Goal: Navigation & Orientation: Find specific page/section

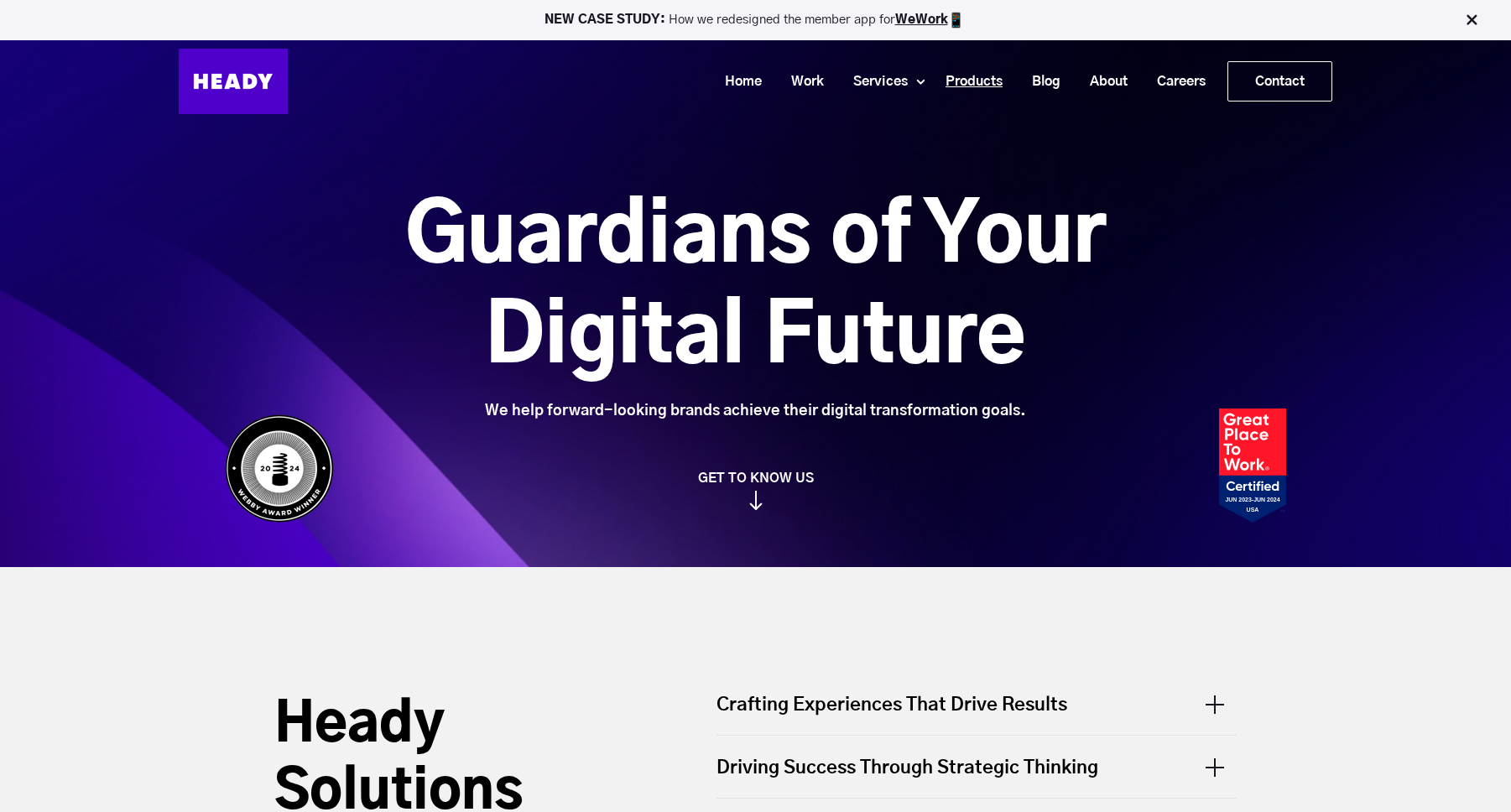
click at [975, 73] on link "Products" at bounding box center [967, 82] width 87 height 31
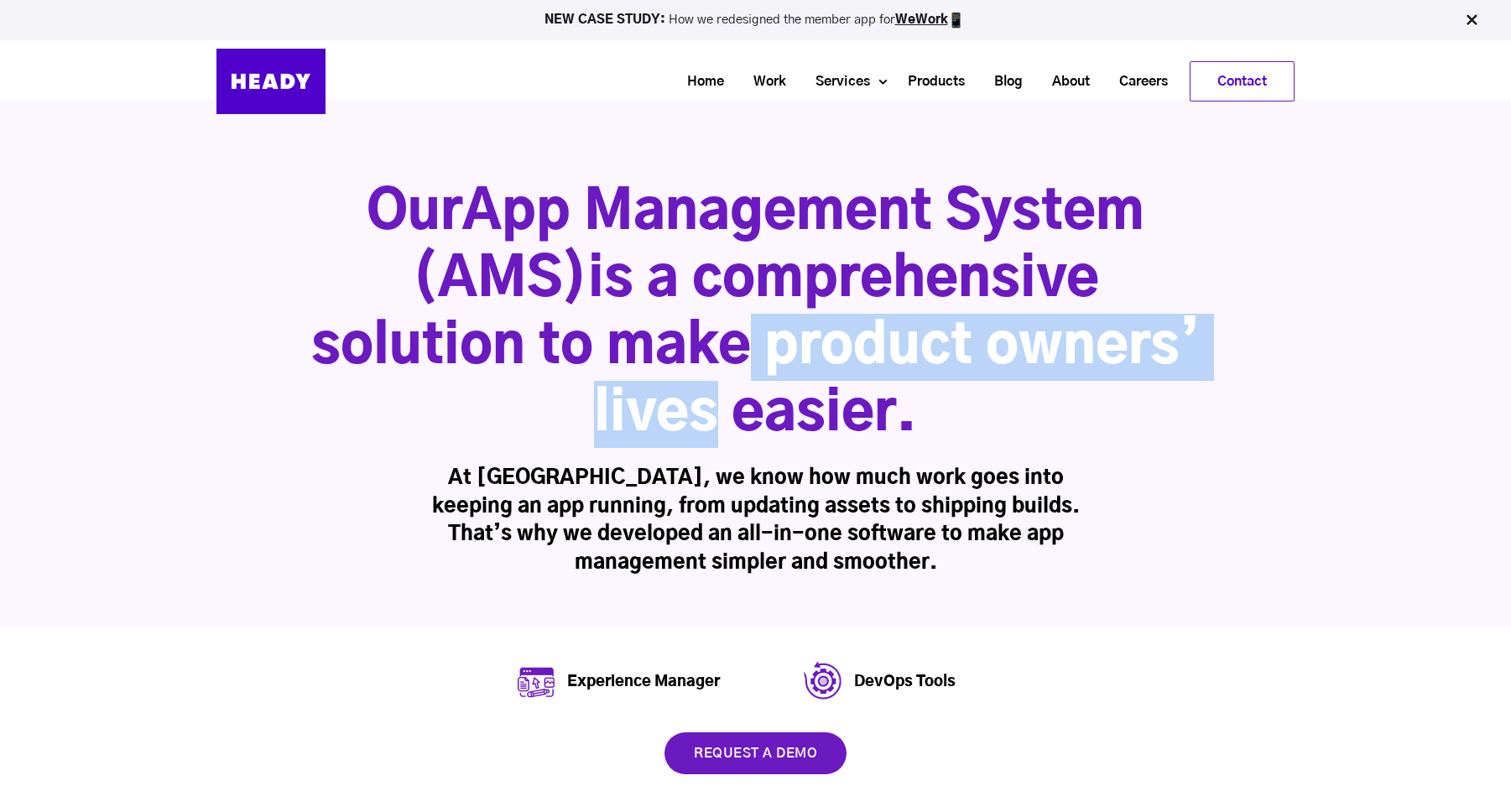
drag, startPoint x: 710, startPoint y: 315, endPoint x: 682, endPoint y: 438, distance: 126.1
click at [682, 438] on h1 "Our App Management System (AMS) is a comprehensive solution to make product own…" at bounding box center [756, 313] width 889 height 269
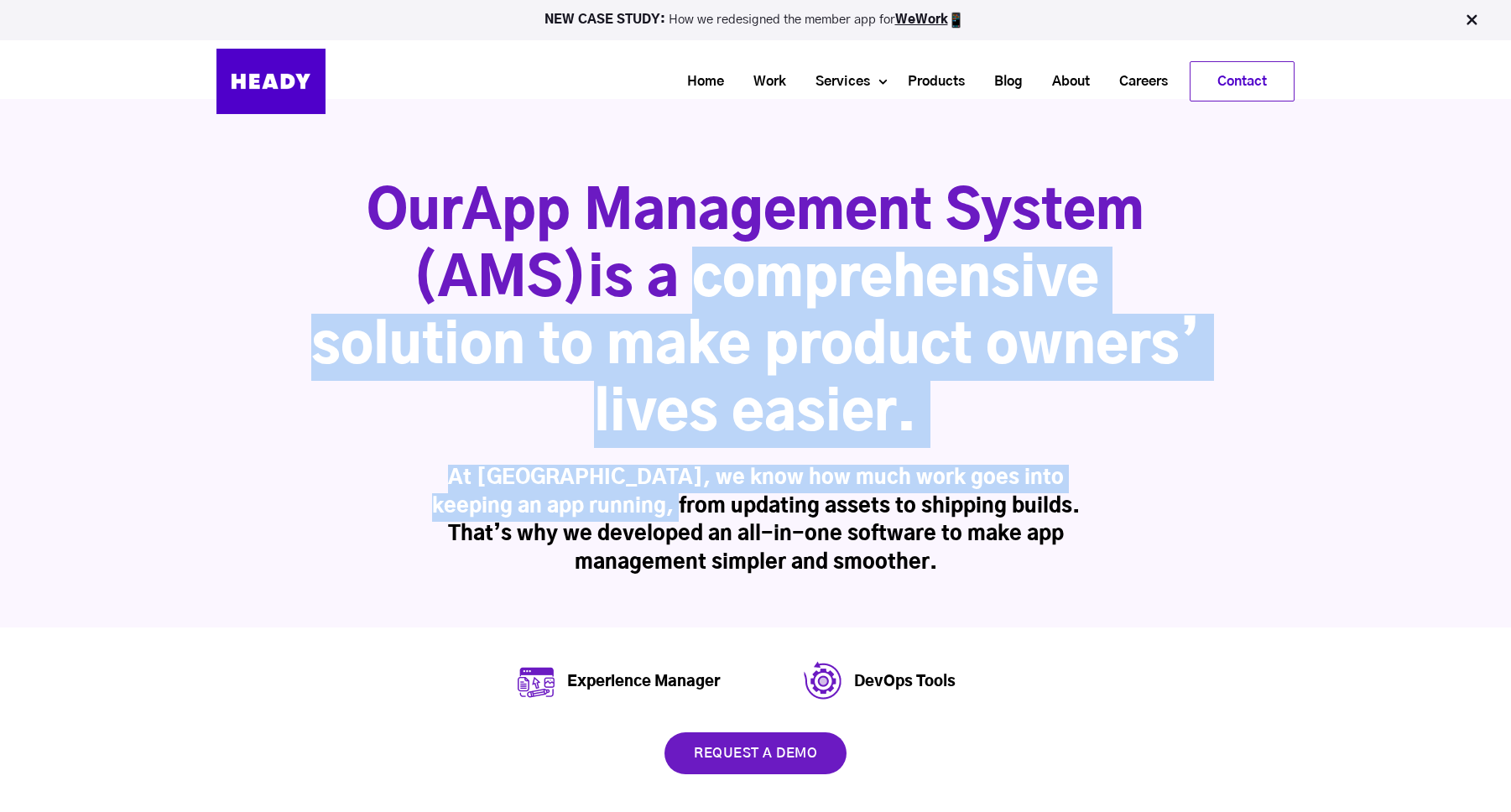
drag, startPoint x: 655, startPoint y: 499, endPoint x: 689, endPoint y: 217, distance: 284.0
click at [686, 225] on div "Our App Management System (AMS) is a comprehensive solution to make product own…" at bounding box center [756, 378] width 889 height 398
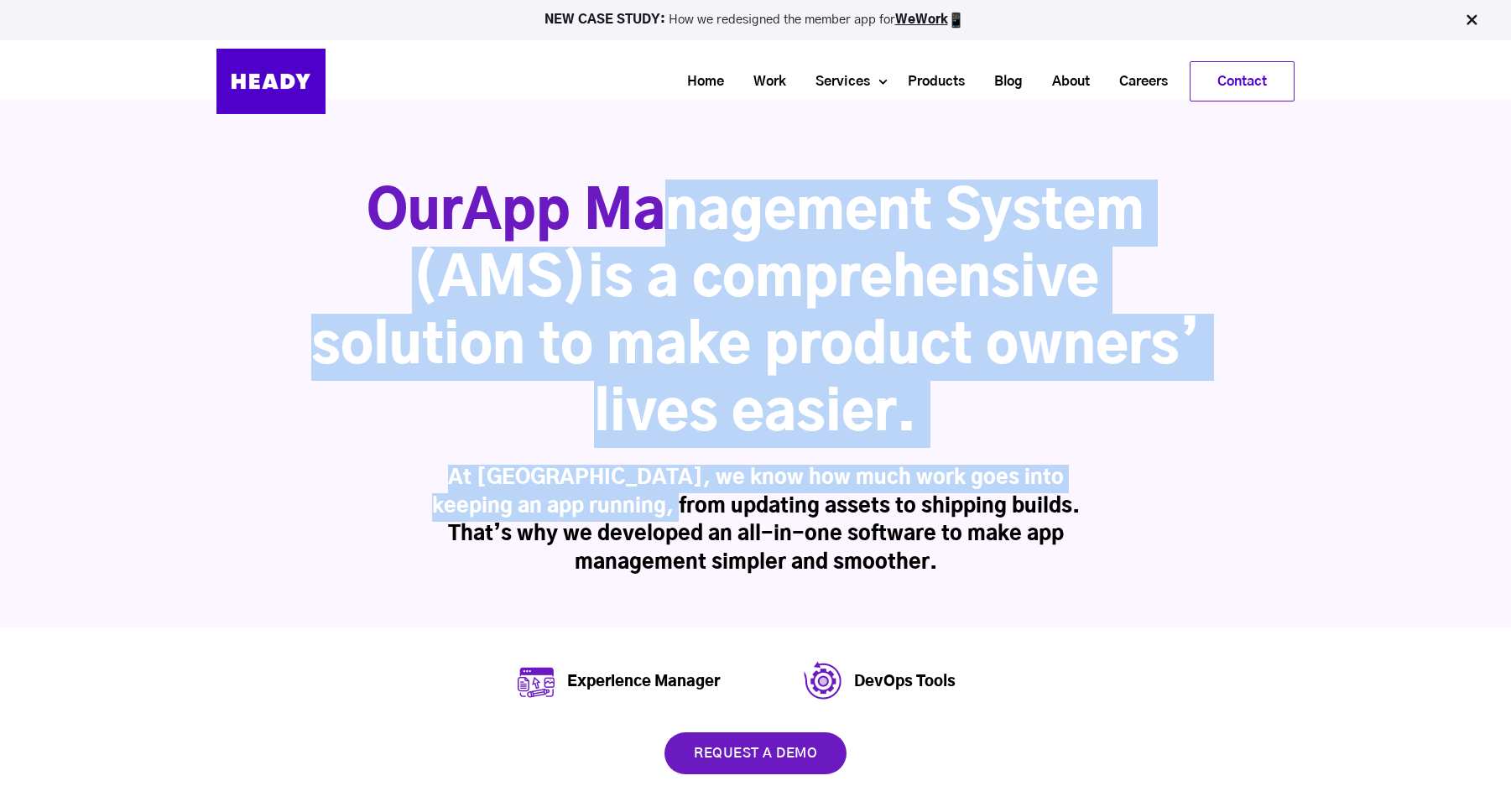
click at [689, 217] on span "App Management System (AMS)" at bounding box center [778, 247] width 732 height 121
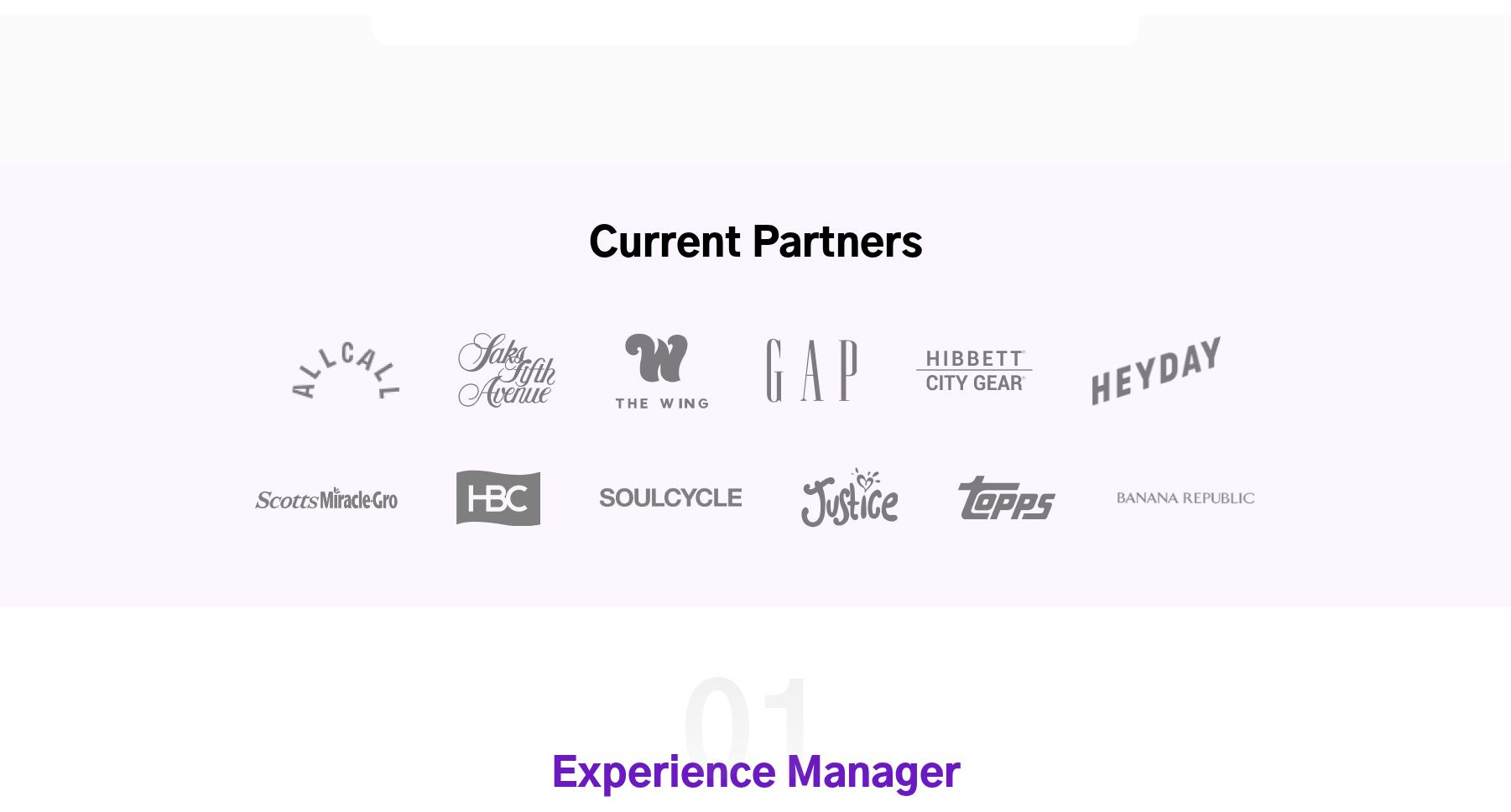
scroll to position [1610, 0]
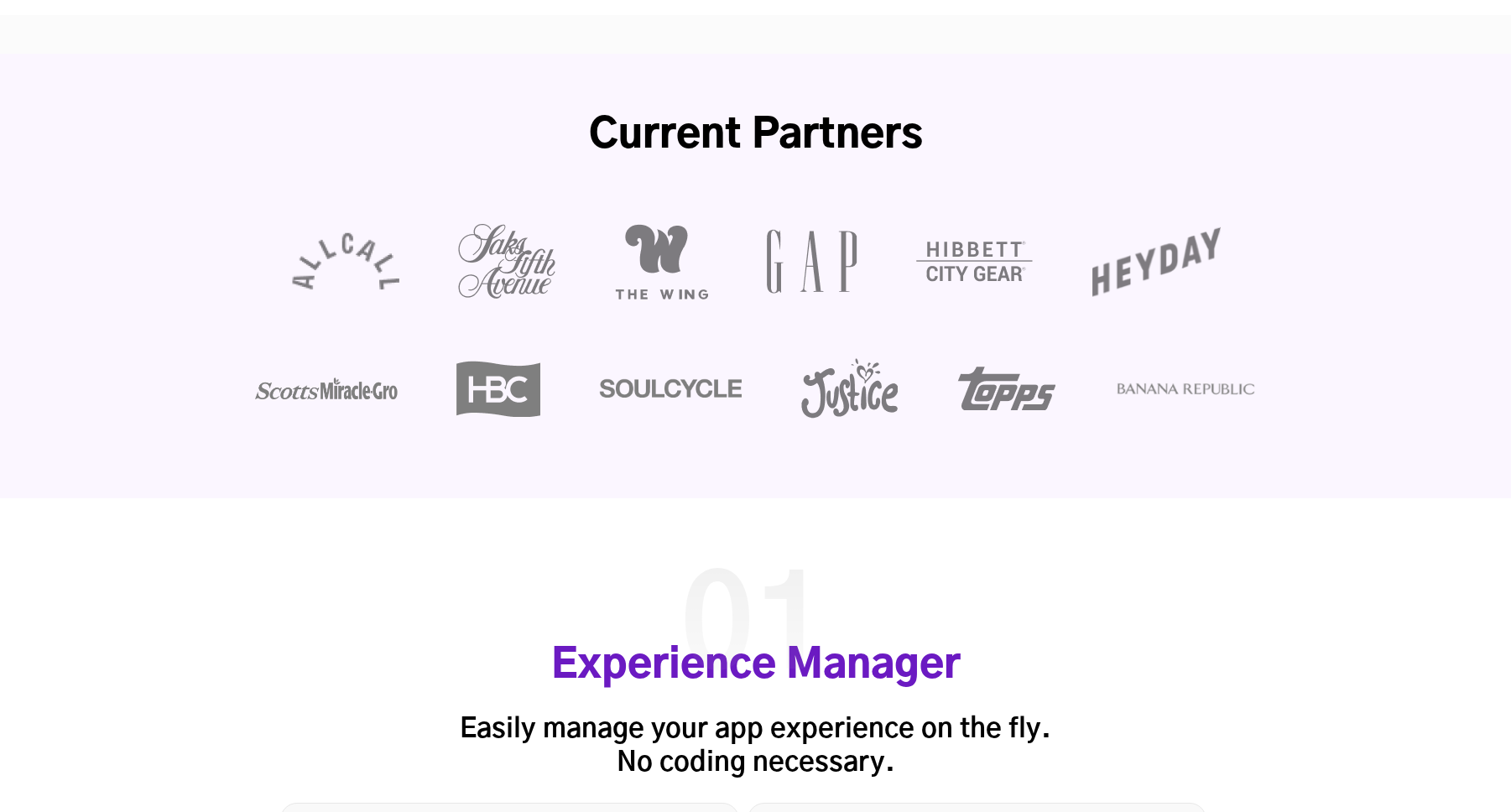
click at [655, 247] on img at bounding box center [660, 261] width 94 height 76
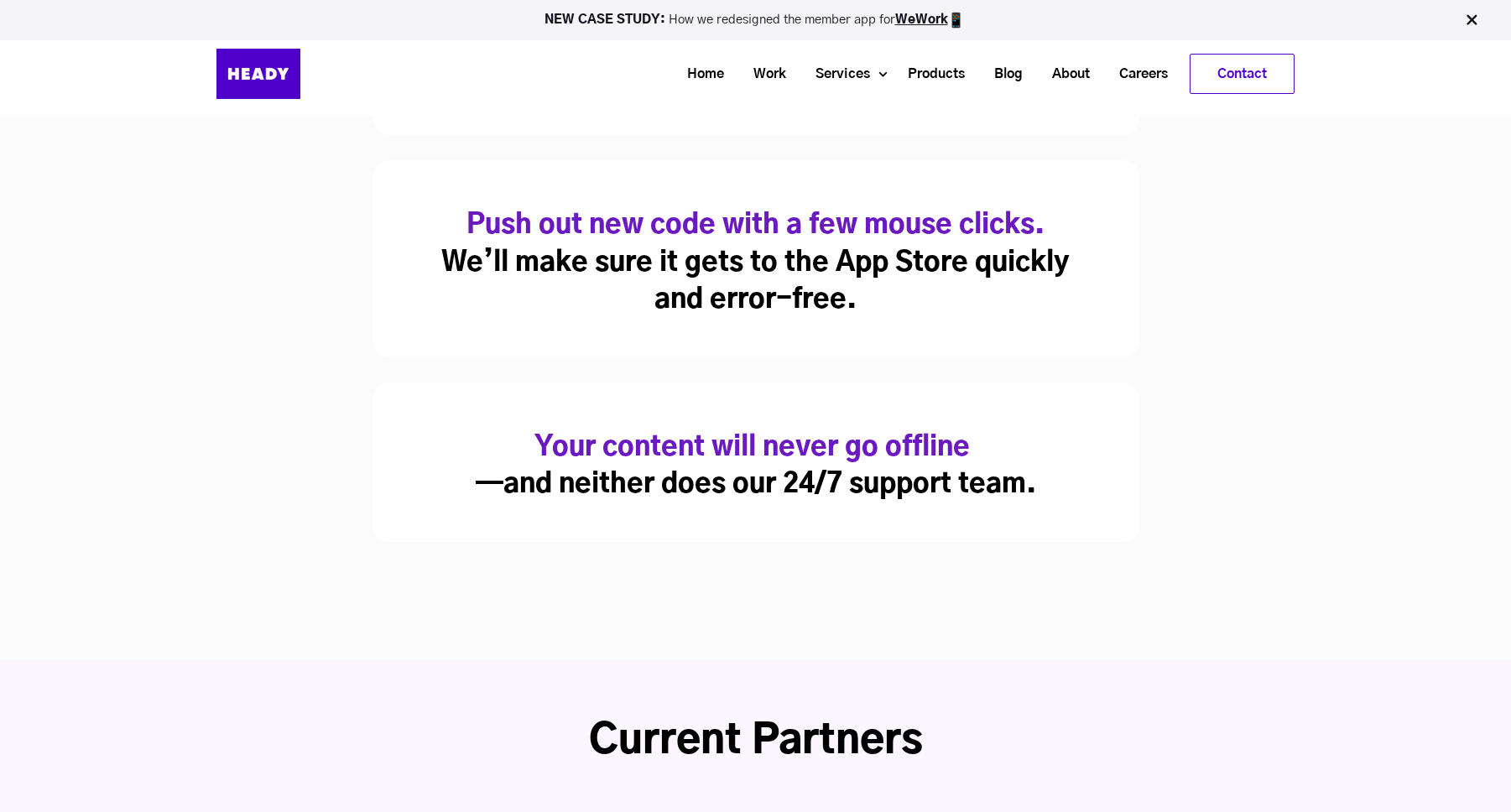
scroll to position [0, 0]
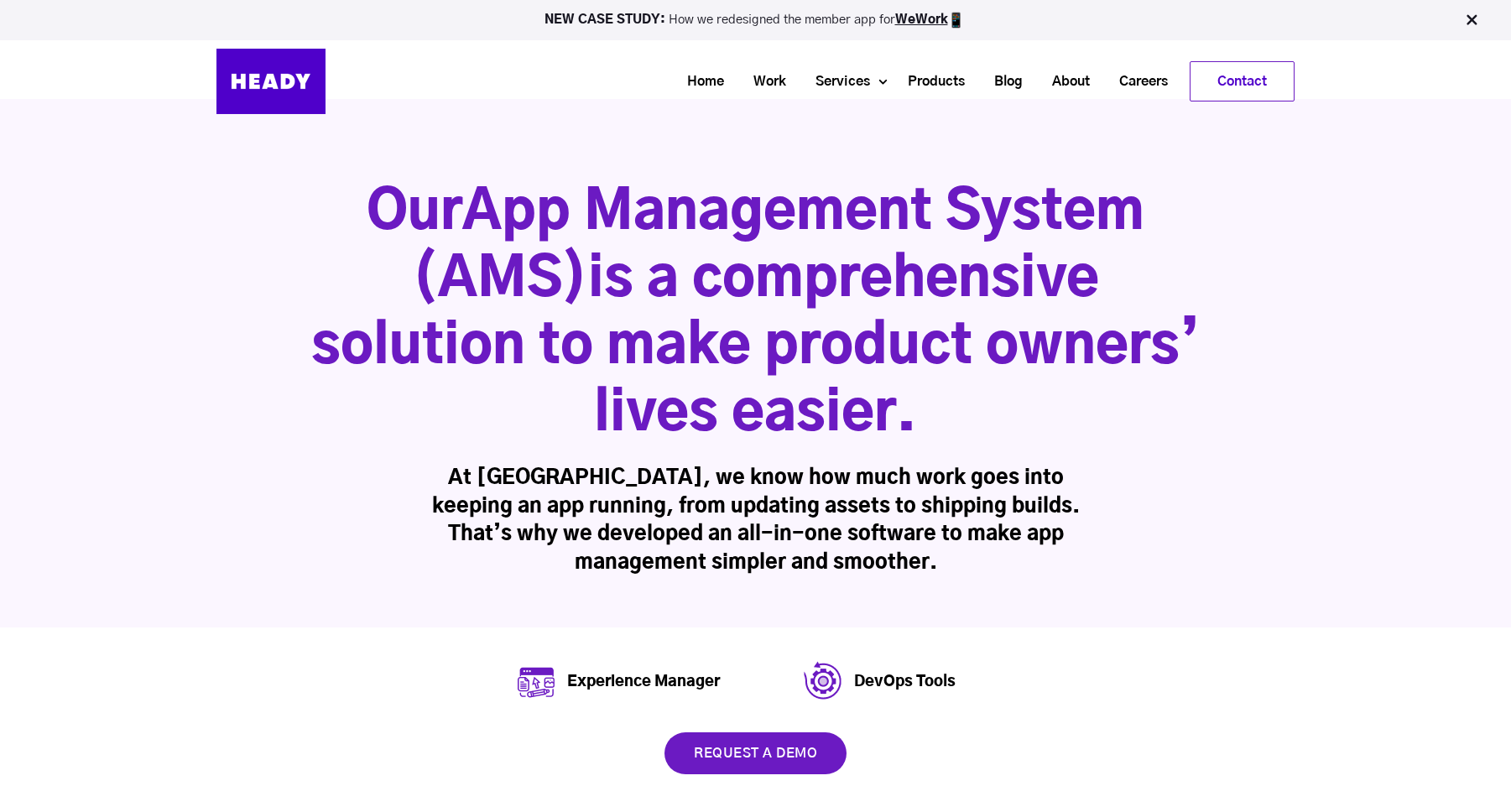
click at [222, 305] on div "Our App Management System (AMS) is a comprehensive solution to make product own…" at bounding box center [755, 363] width 1511 height 528
click at [699, 83] on link "Home" at bounding box center [699, 82] width 66 height 31
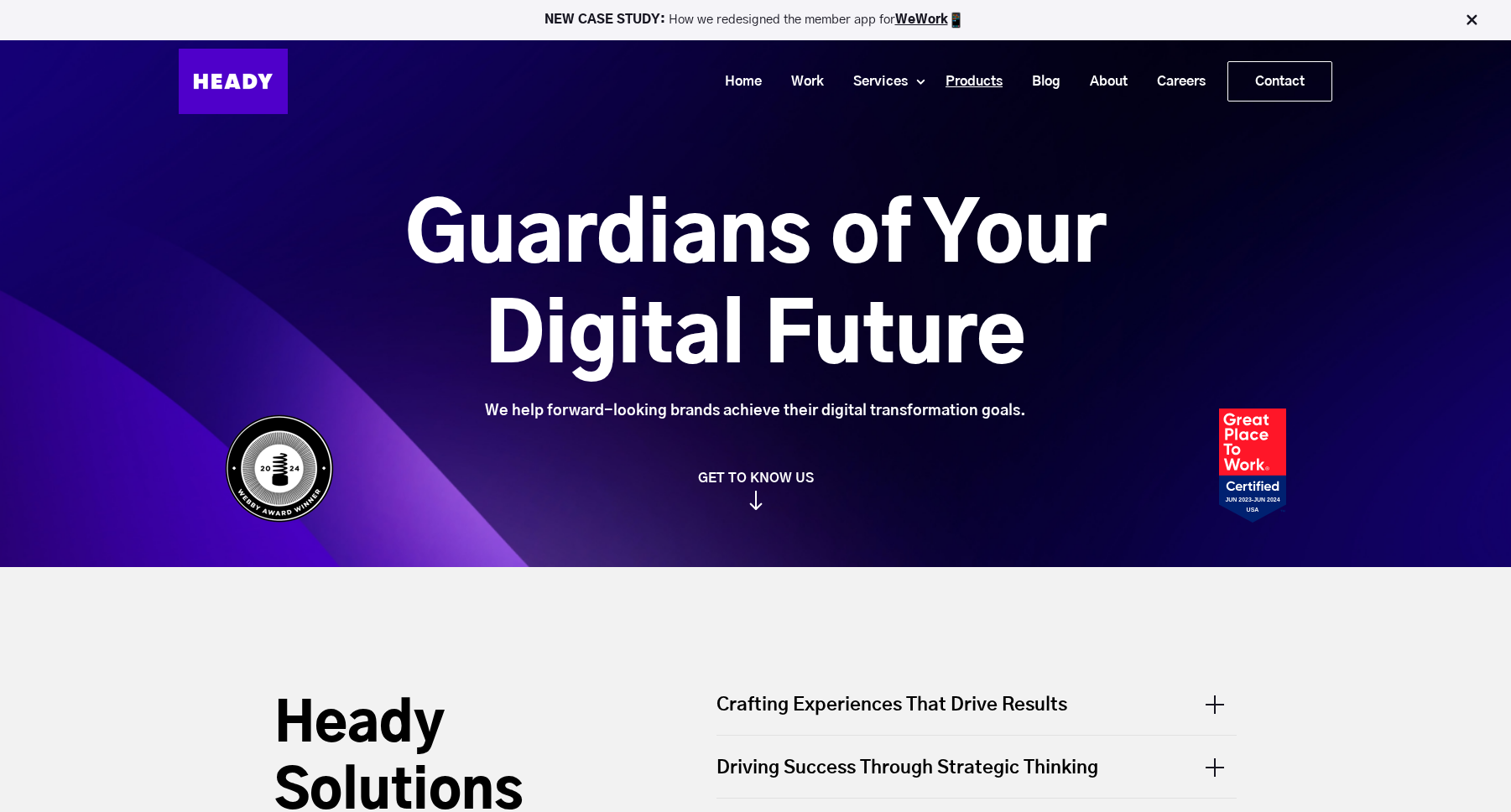
click at [983, 81] on link "Products" at bounding box center [967, 82] width 87 height 31
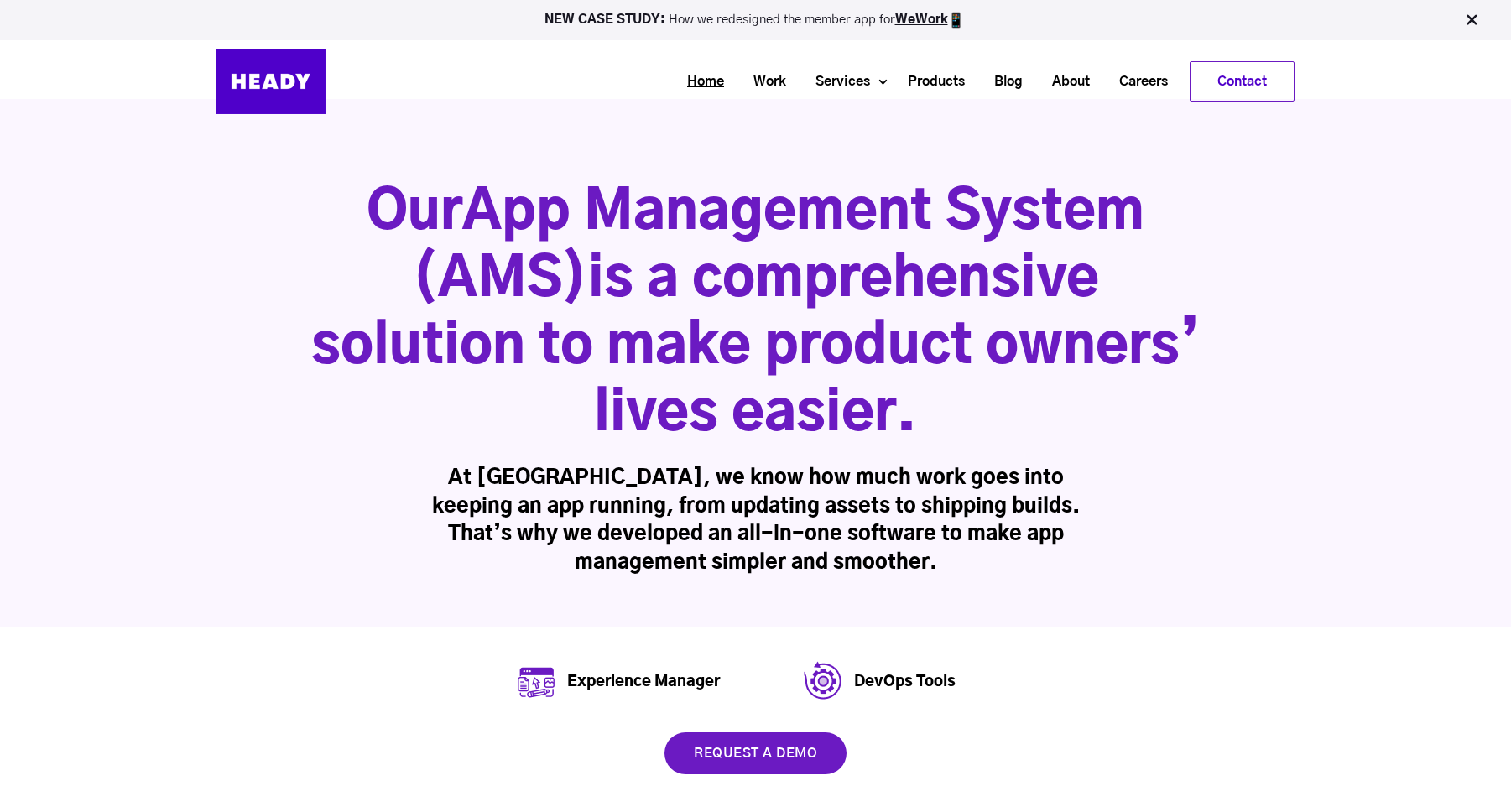
click at [698, 86] on link "Home" at bounding box center [699, 82] width 66 height 31
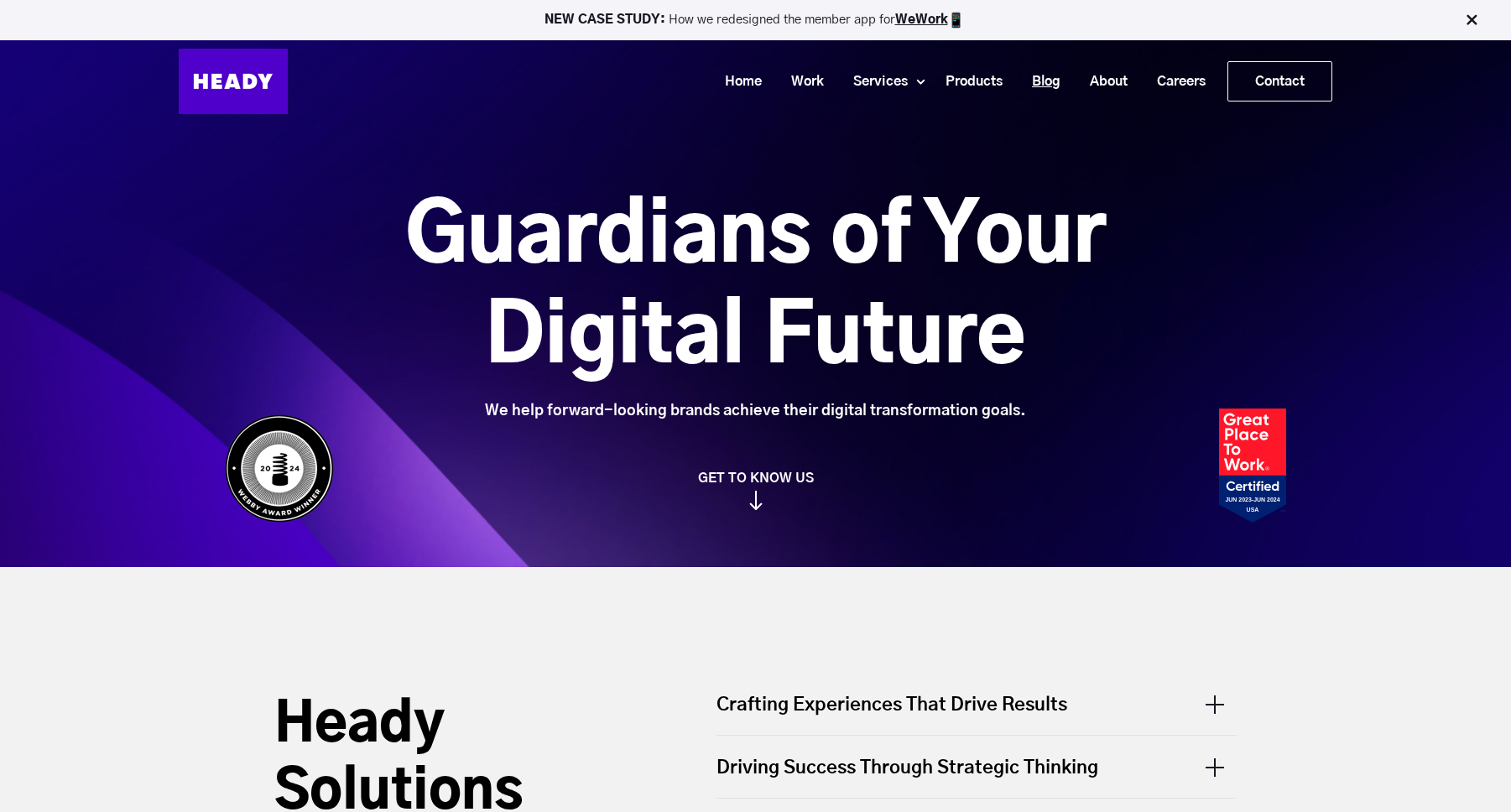
click at [1046, 74] on link "Blog" at bounding box center [1040, 82] width 58 height 31
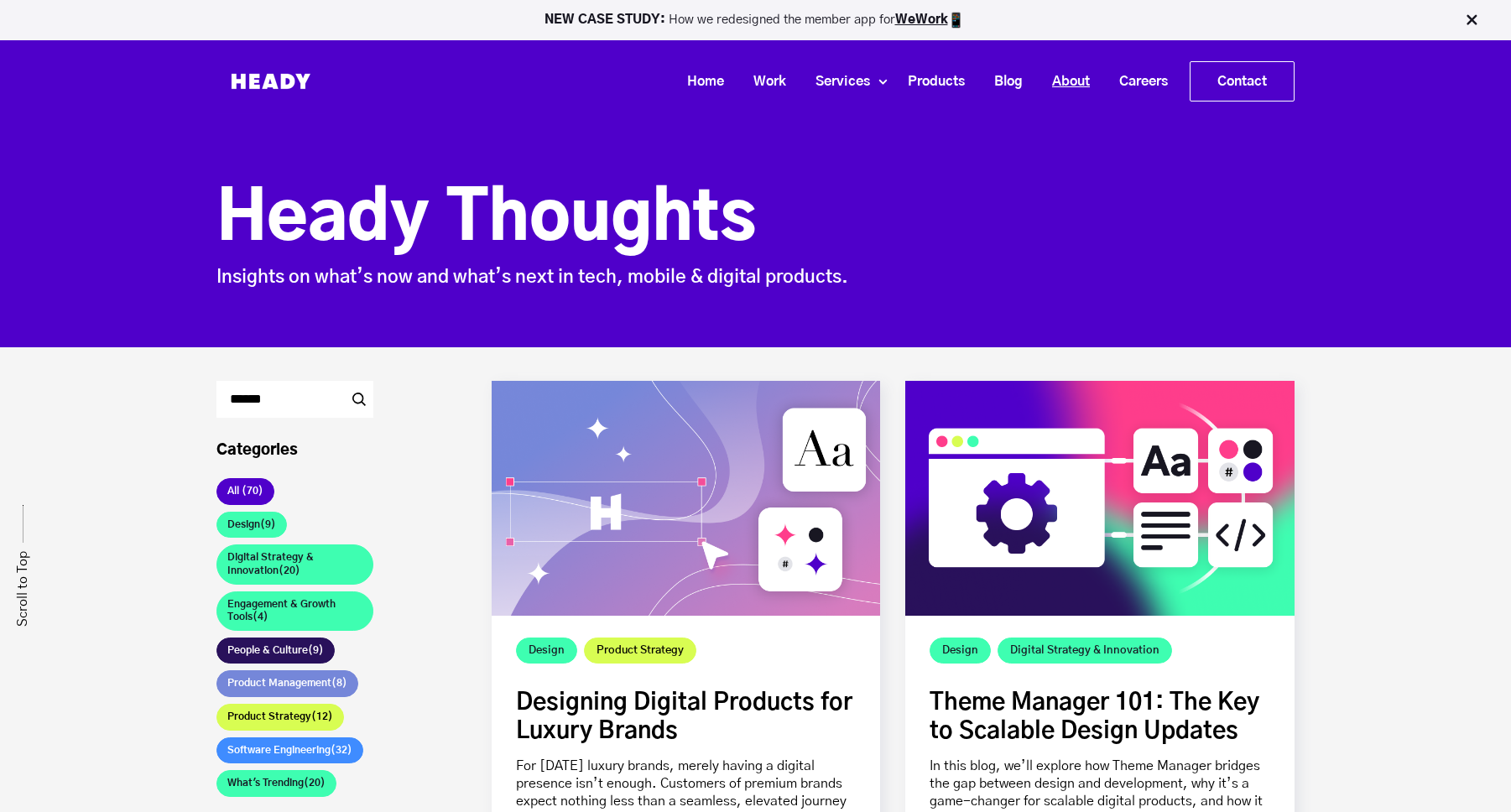
click at [1076, 80] on link "About" at bounding box center [1065, 82] width 67 height 31
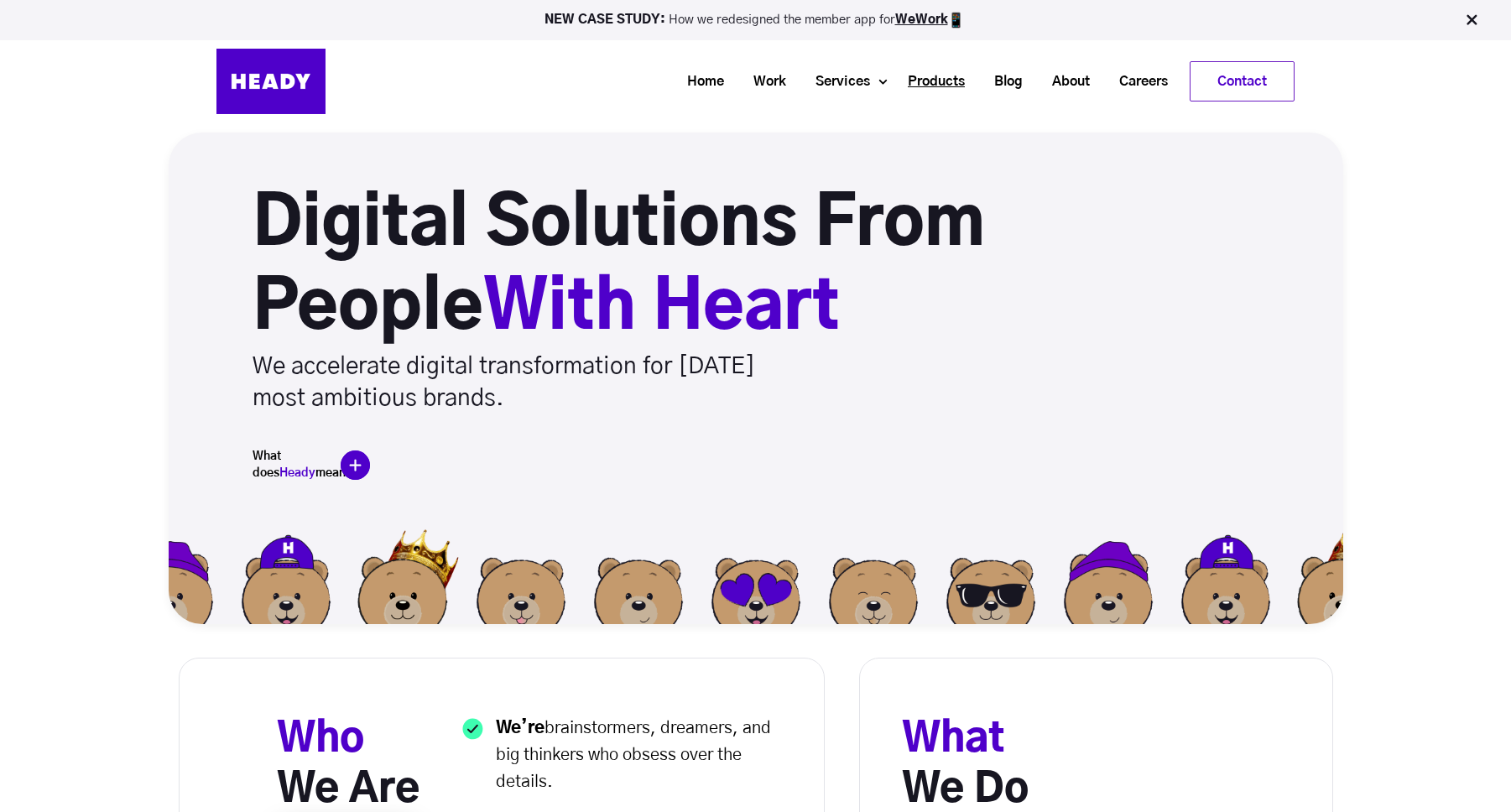
click at [934, 84] on link "Products" at bounding box center [930, 82] width 87 height 31
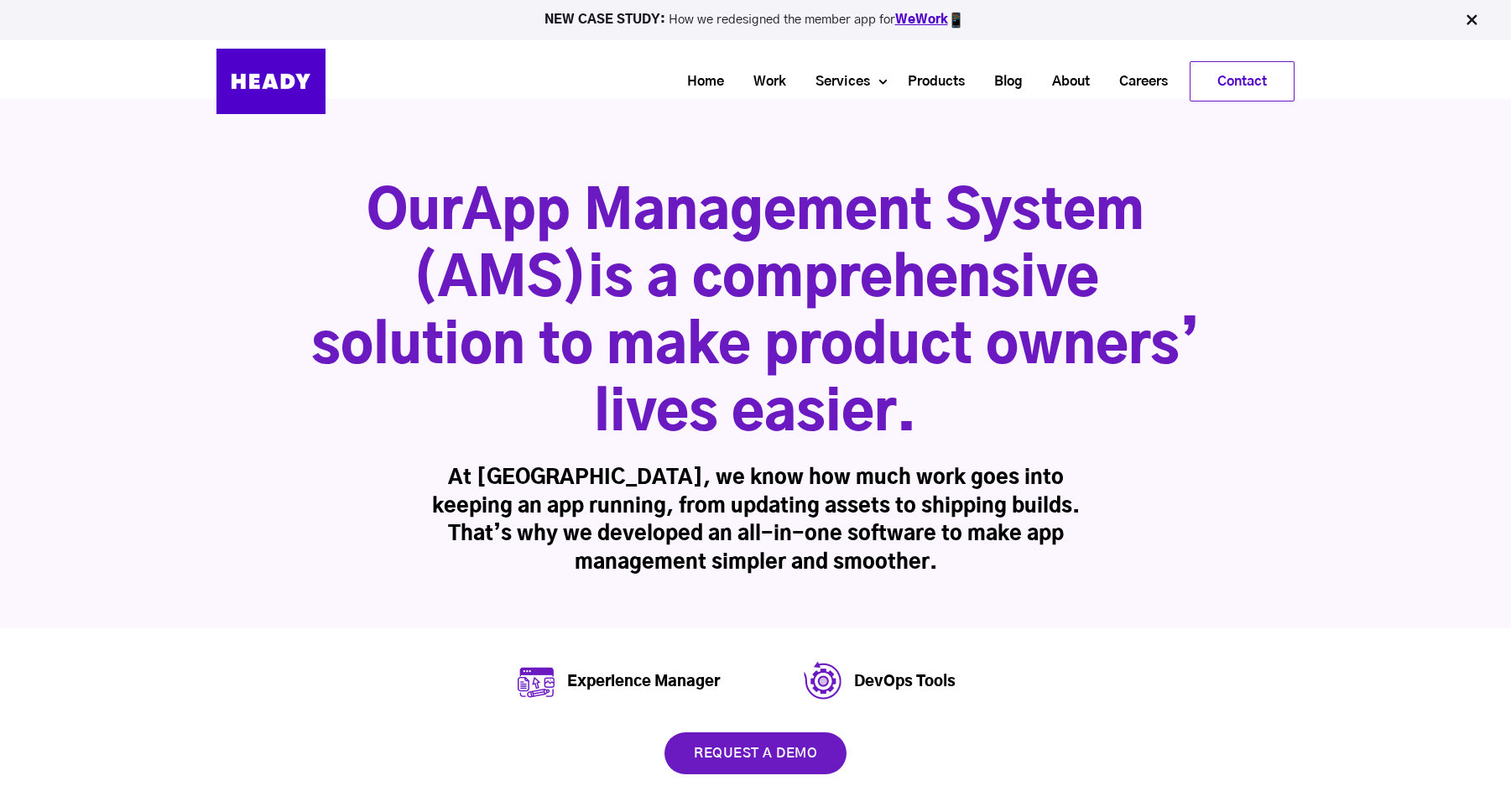
click at [915, 20] on link "WeWork" at bounding box center [922, 20] width 53 height 13
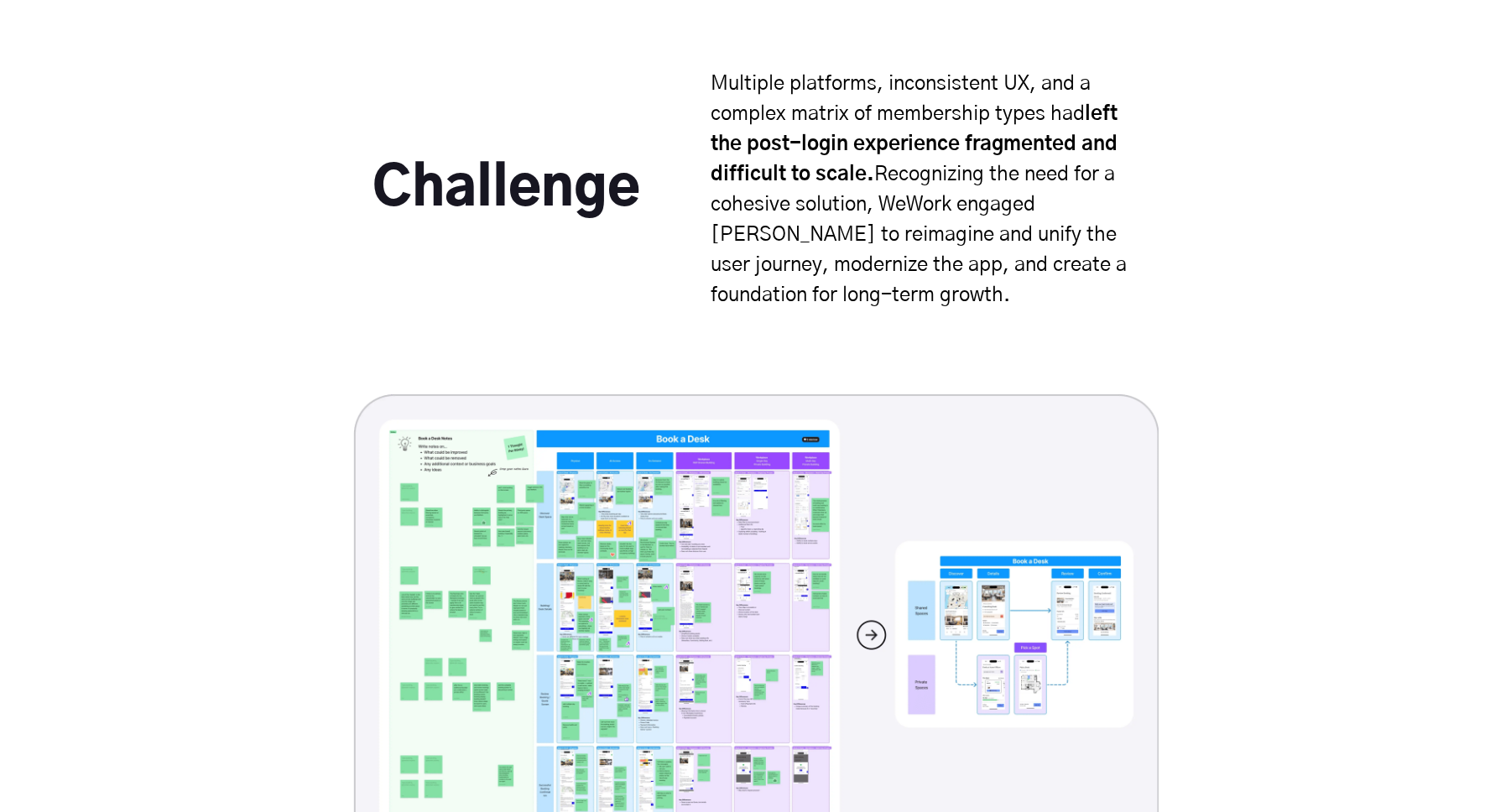
scroll to position [4523, 0]
